Goal: Information Seeking & Learning: Check status

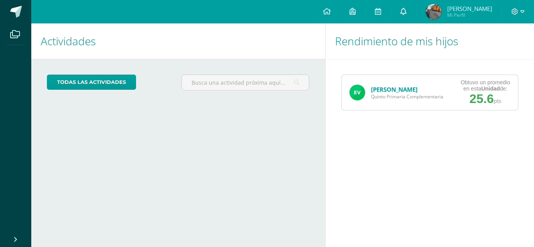
click at [407, 15] on span at bounding box center [403, 11] width 6 height 9
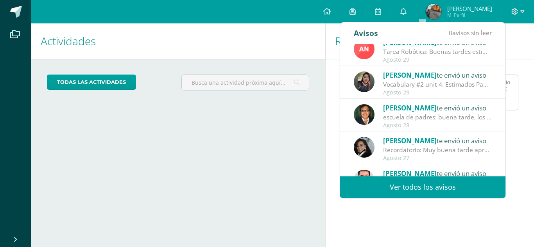
scroll to position [130, 0]
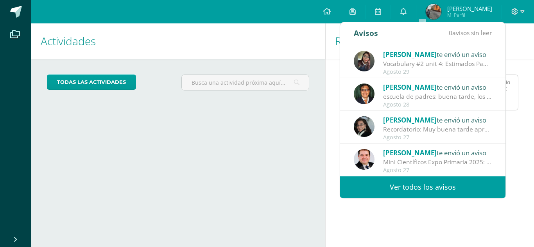
click at [455, 188] on link "Ver todos los avisos" at bounding box center [422, 188] width 165 height 22
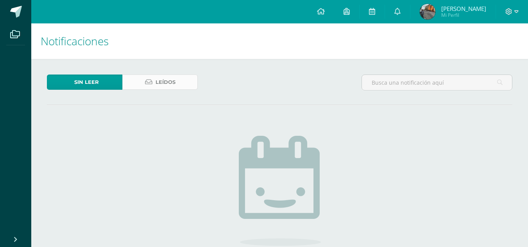
click at [161, 88] on span "Leídos" at bounding box center [166, 82] width 20 height 14
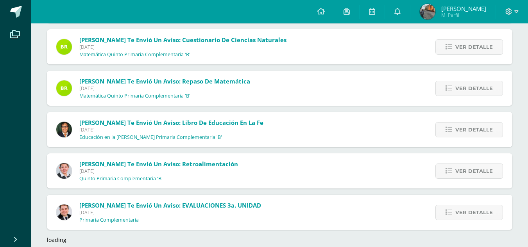
scroll to position [1139, 0]
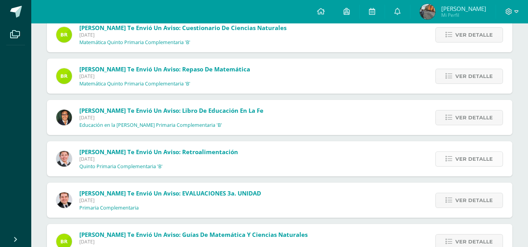
click at [472, 165] on span "Ver detalle" at bounding box center [474, 159] width 38 height 14
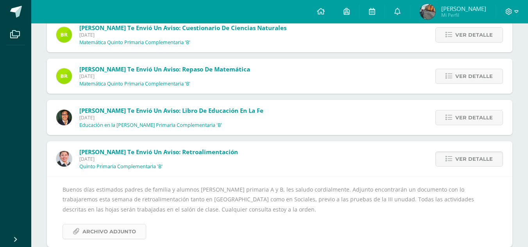
click at [97, 234] on span "Archivo Adjunto" at bounding box center [109, 232] width 54 height 14
click at [473, 115] on span "Ver detalle" at bounding box center [474, 118] width 38 height 14
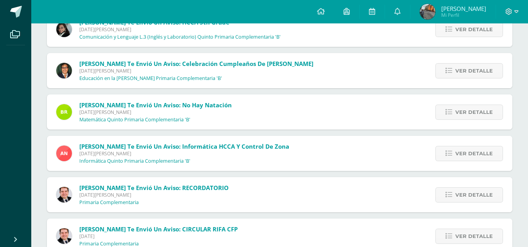
scroll to position [799, 0]
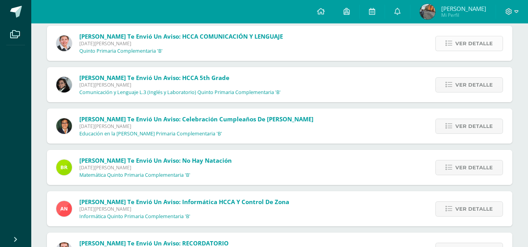
click at [474, 50] on span "Ver detalle" at bounding box center [474, 43] width 38 height 14
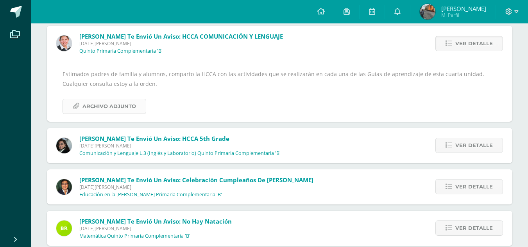
click at [117, 106] on span "Archivo Adjunto" at bounding box center [109, 106] width 54 height 14
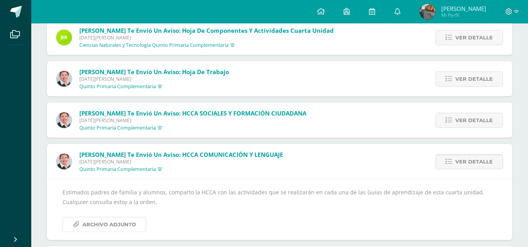
scroll to position [678, 0]
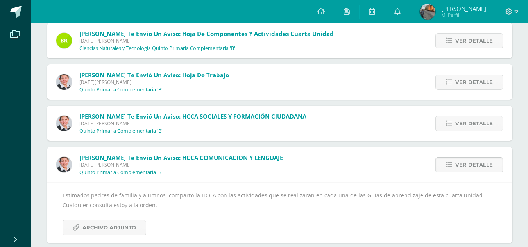
click at [472, 161] on span "Ver detalle" at bounding box center [474, 165] width 38 height 14
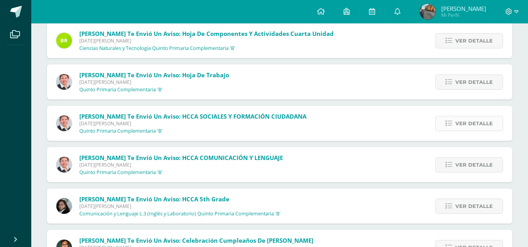
click at [468, 122] on span "Ver detalle" at bounding box center [474, 124] width 38 height 14
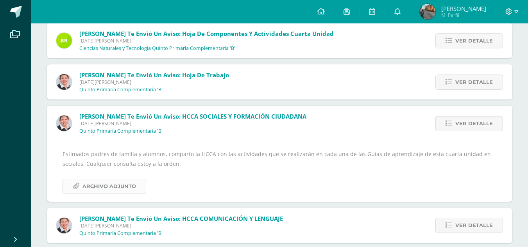
click at [93, 184] on span "Archivo Adjunto" at bounding box center [109, 186] width 54 height 14
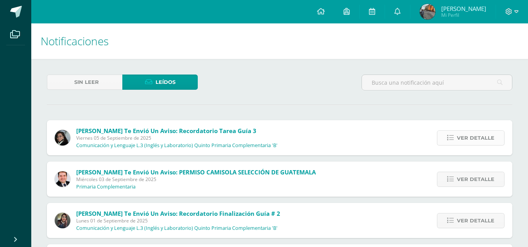
click at [473, 134] on span "Ver detalle" at bounding box center [476, 138] width 38 height 14
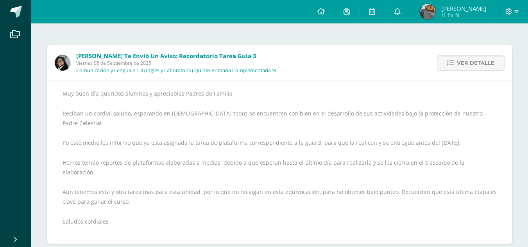
scroll to position [72, 0]
